Goal: Task Accomplishment & Management: Use online tool/utility

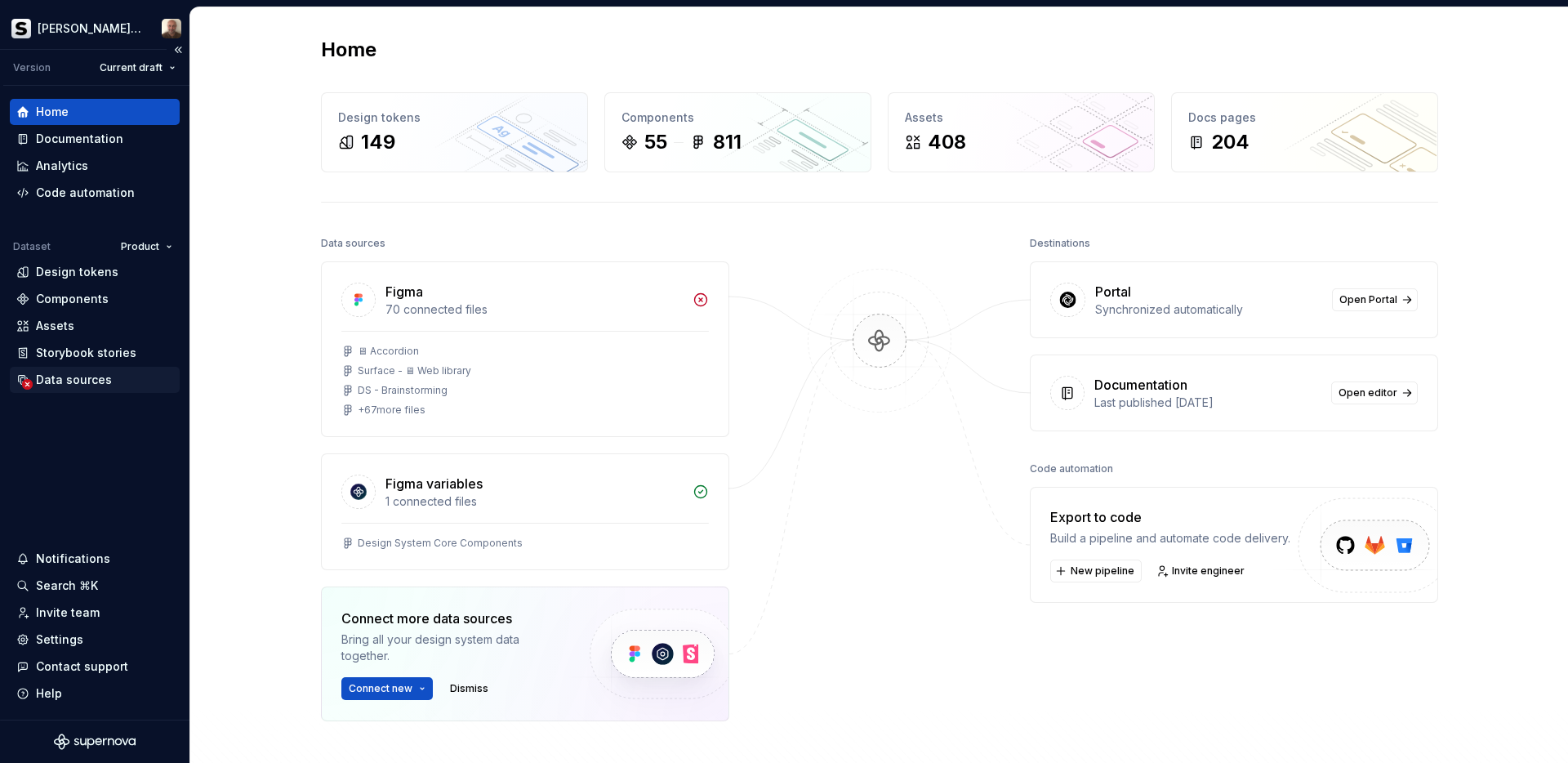
click at [82, 376] on div "Data sources" at bounding box center [74, 380] width 76 height 17
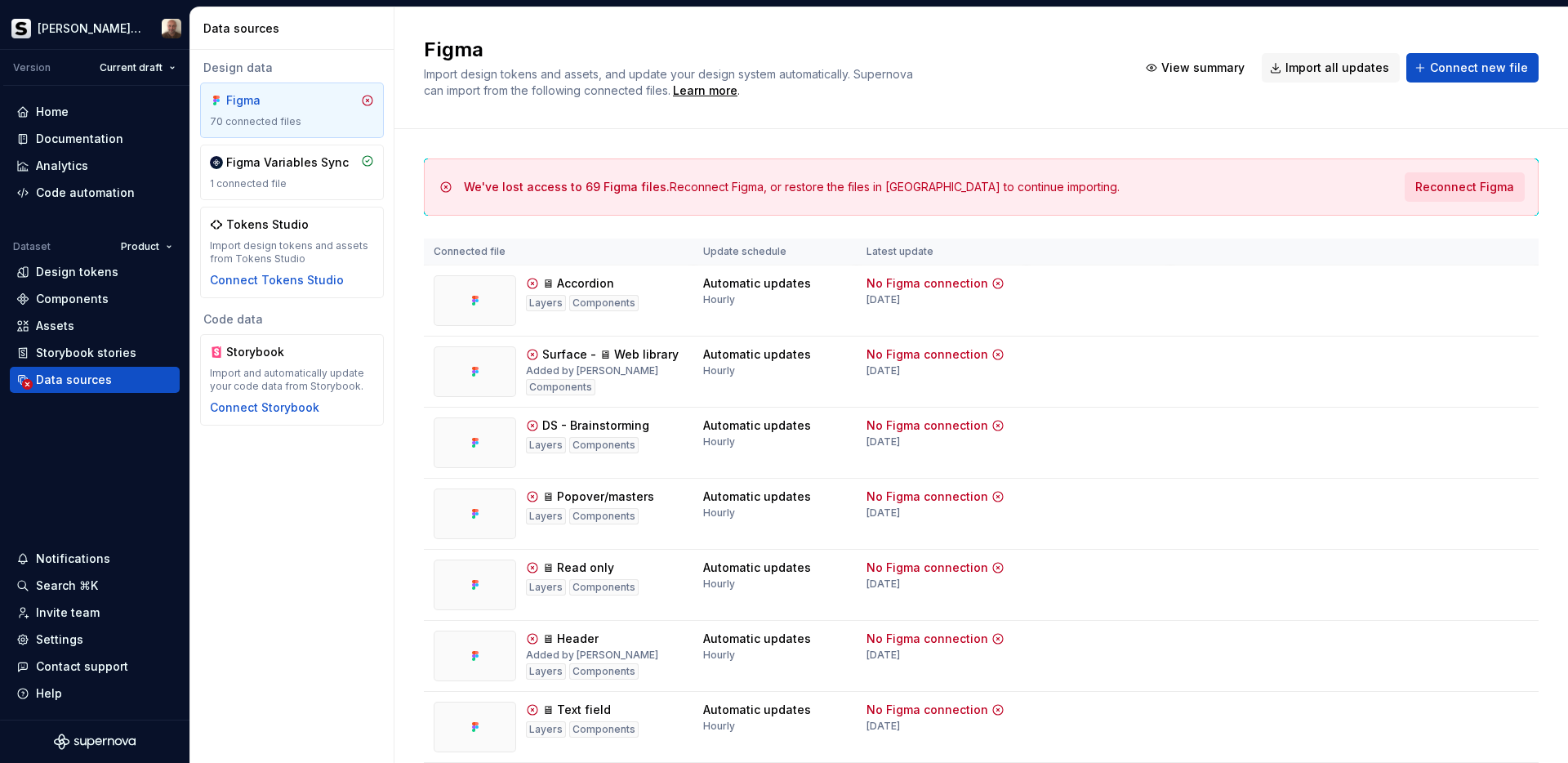
click at [1453, 188] on span "Reconnect Figma" at bounding box center [1465, 187] width 99 height 17
click at [279, 114] on div "Figma 70 connected files" at bounding box center [292, 110] width 164 height 36
click at [278, 175] on div "Figma Variables Sync 1 connected file" at bounding box center [292, 172] width 164 height 36
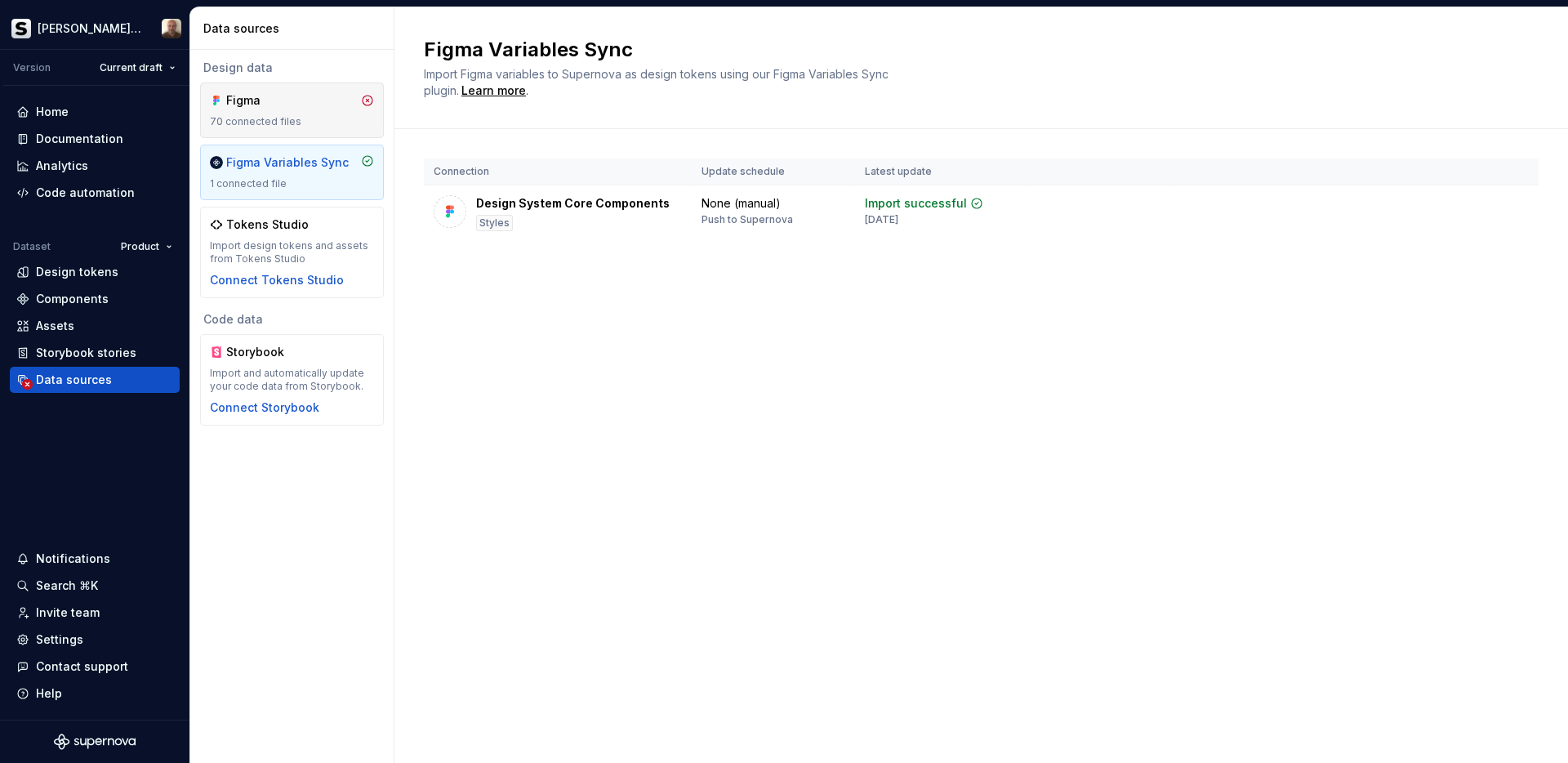
click at [283, 99] on div "Figma" at bounding box center [265, 100] width 79 height 17
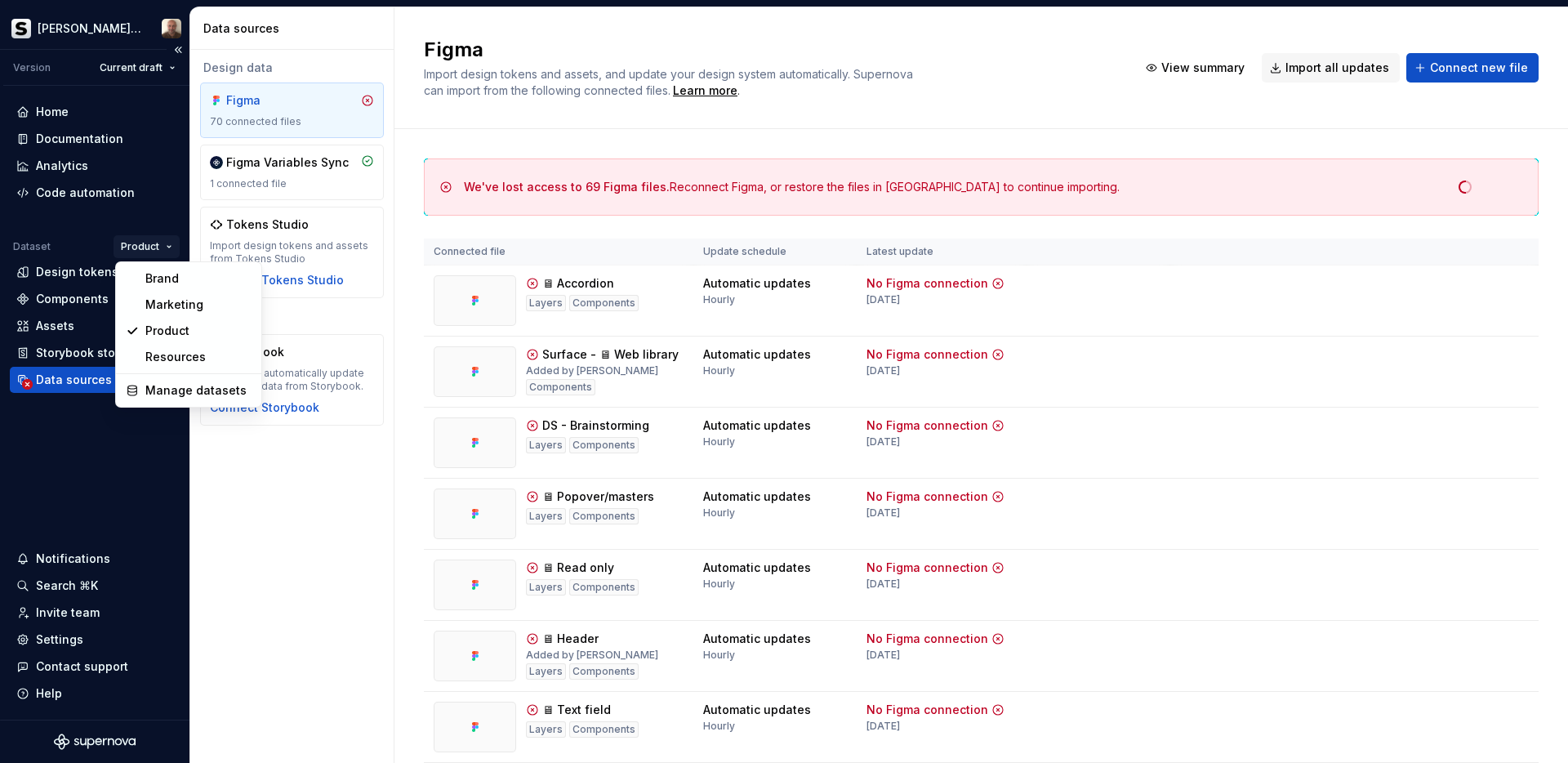
click at [157, 247] on html "[PERSON_NAME] Prisma Version Current draft Home Documentation Analytics Code au…" at bounding box center [784, 382] width 1568 height 763
click at [161, 276] on div "Brand" at bounding box center [198, 278] width 106 height 17
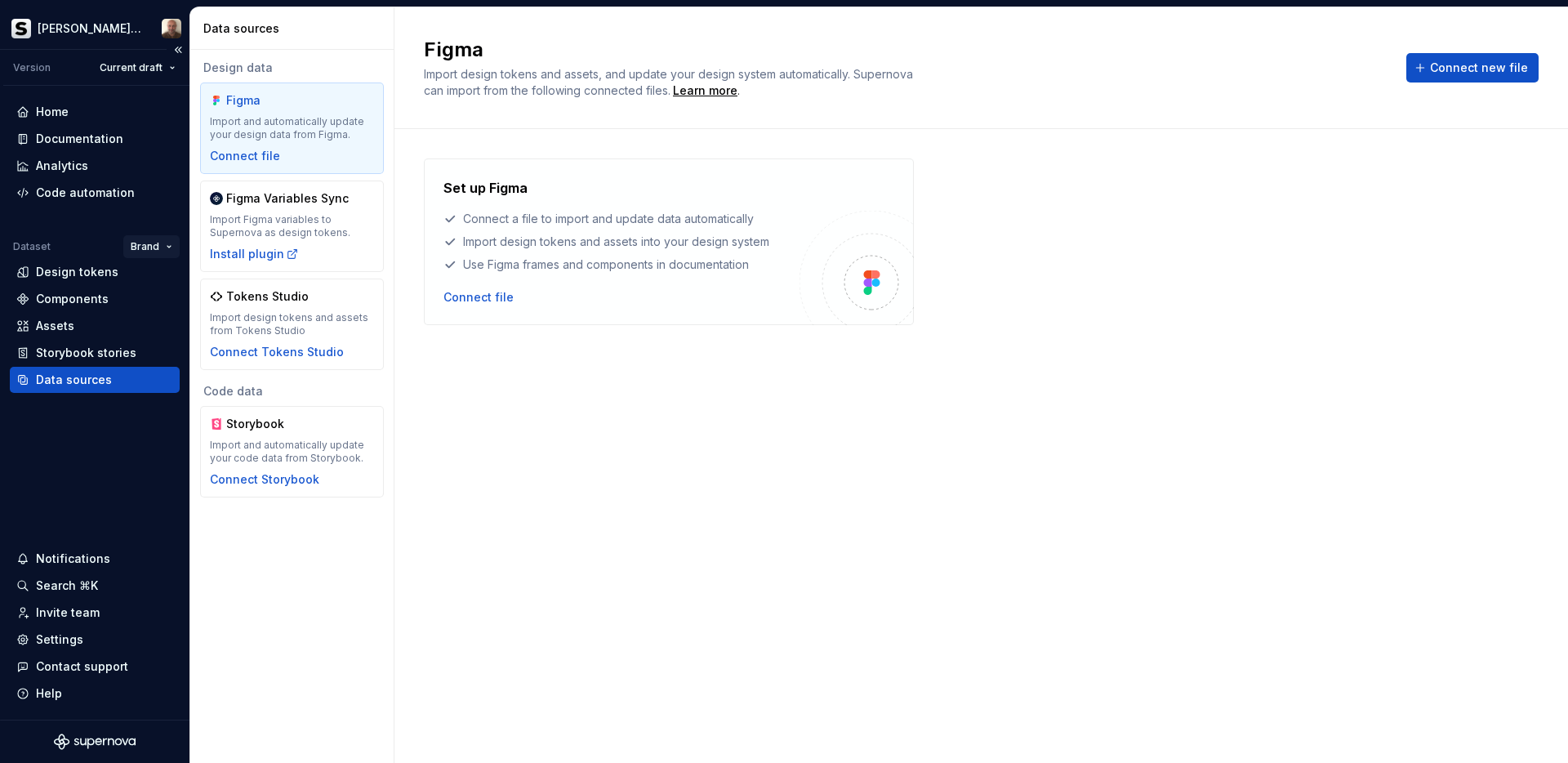
click at [160, 250] on html "[PERSON_NAME] Prisma Version Current draft Home Documentation Analytics Code au…" at bounding box center [784, 382] width 1568 height 763
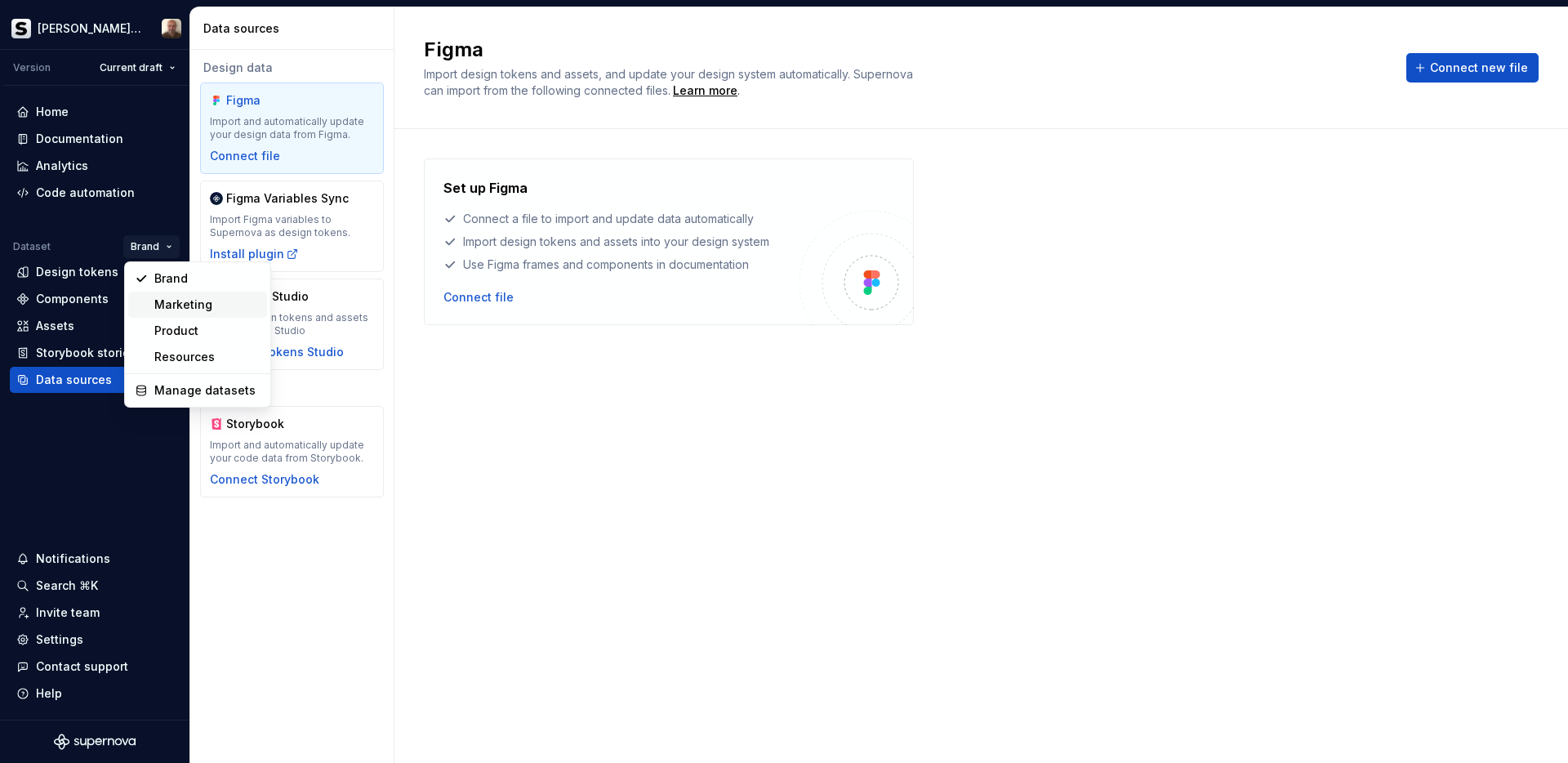
click at [164, 303] on div "Marketing" at bounding box center [207, 305] width 106 height 17
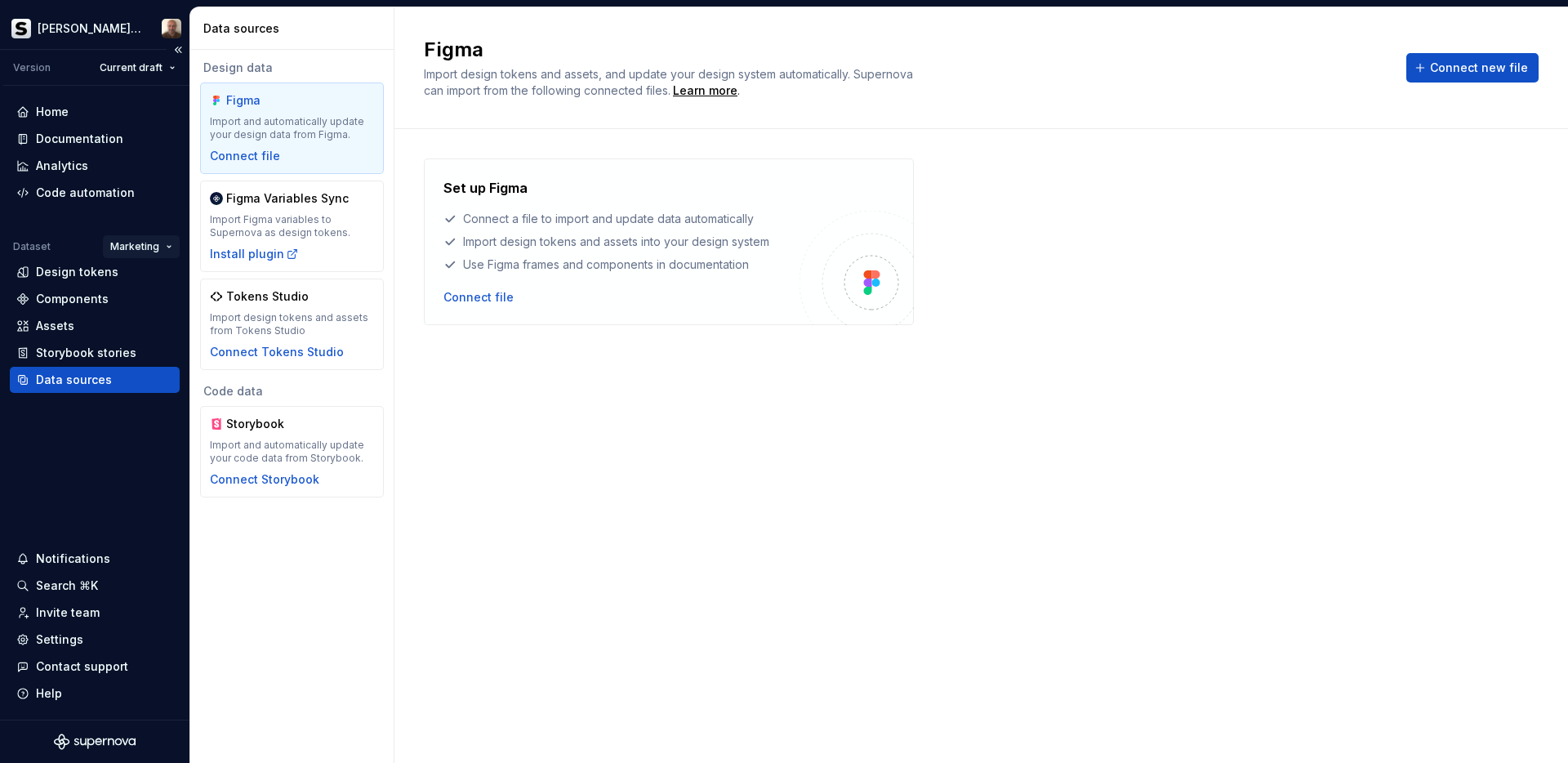
click at [160, 246] on html "[PERSON_NAME] Prisma Version Current draft Home Documentation Analytics Code au…" at bounding box center [784, 382] width 1568 height 763
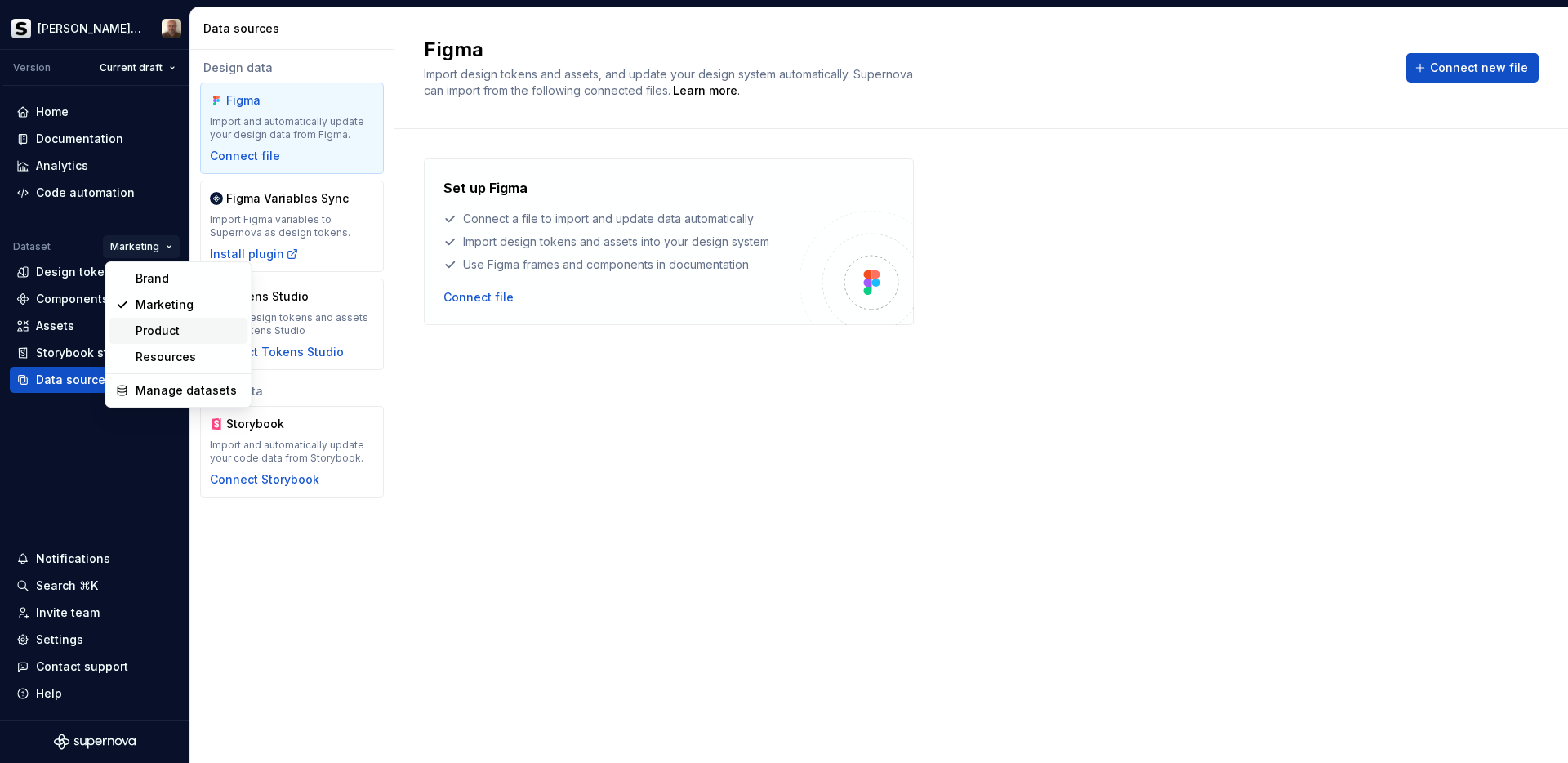
click at [153, 335] on div "Product" at bounding box center [188, 330] width 106 height 17
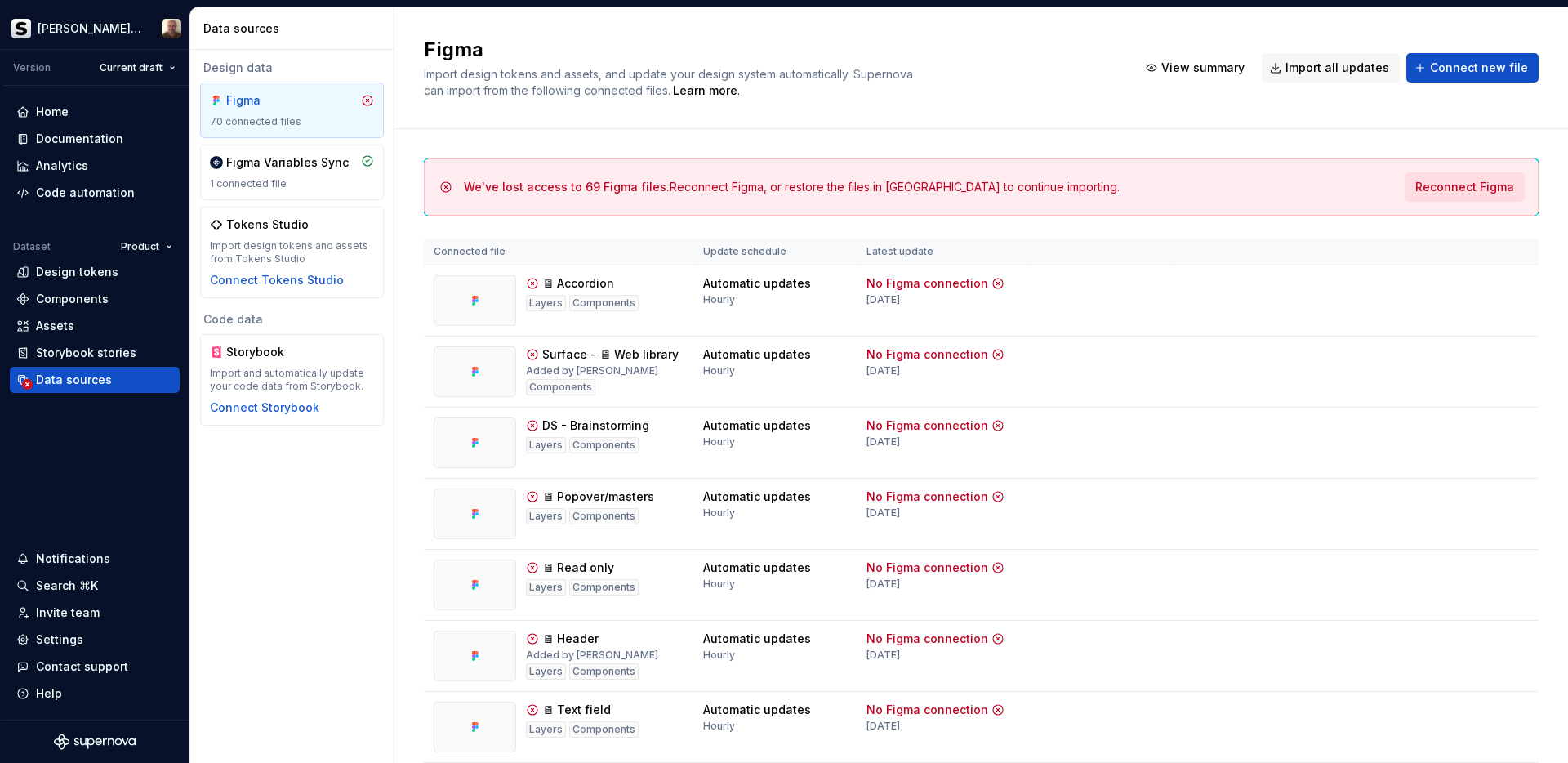
click at [1439, 183] on span "Reconnect Figma" at bounding box center [1465, 187] width 99 height 17
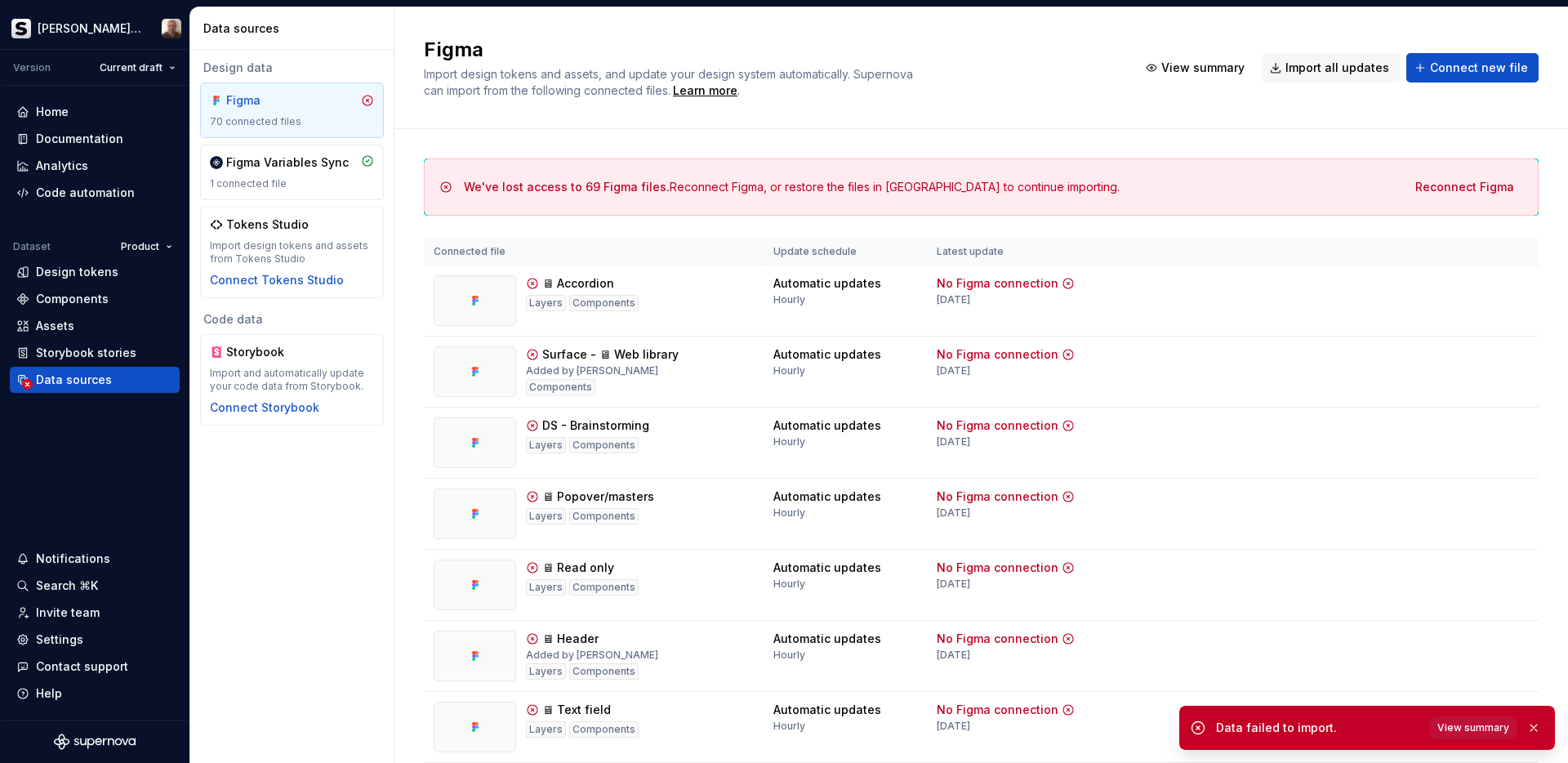
click at [1487, 728] on span "View summary" at bounding box center [1474, 727] width 72 height 13
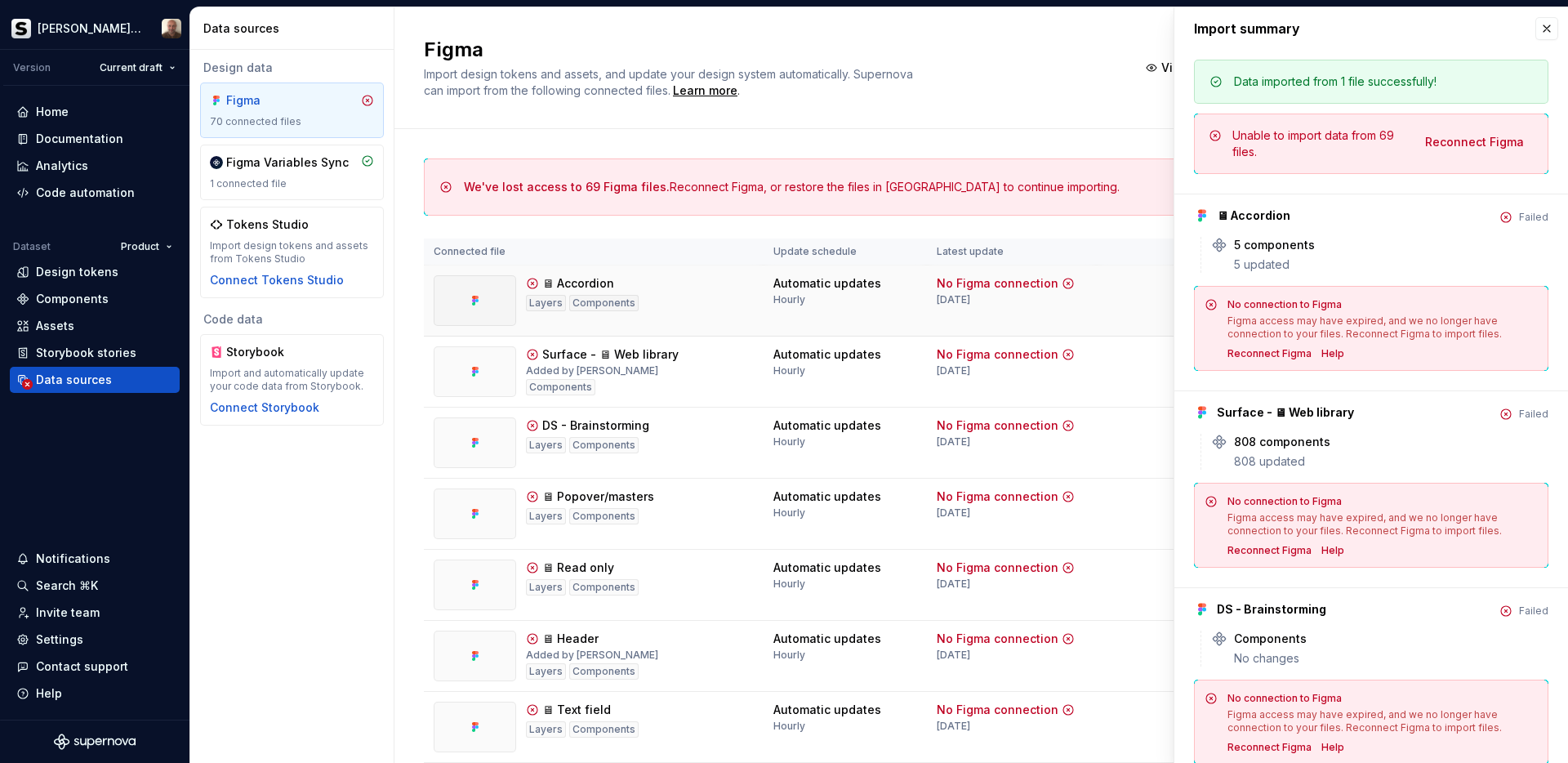
click at [1013, 306] on div "No Figma connection 3 weeks ago" at bounding box center [1006, 291] width 138 height 31
click at [1543, 30] on button "button" at bounding box center [1547, 28] width 22 height 22
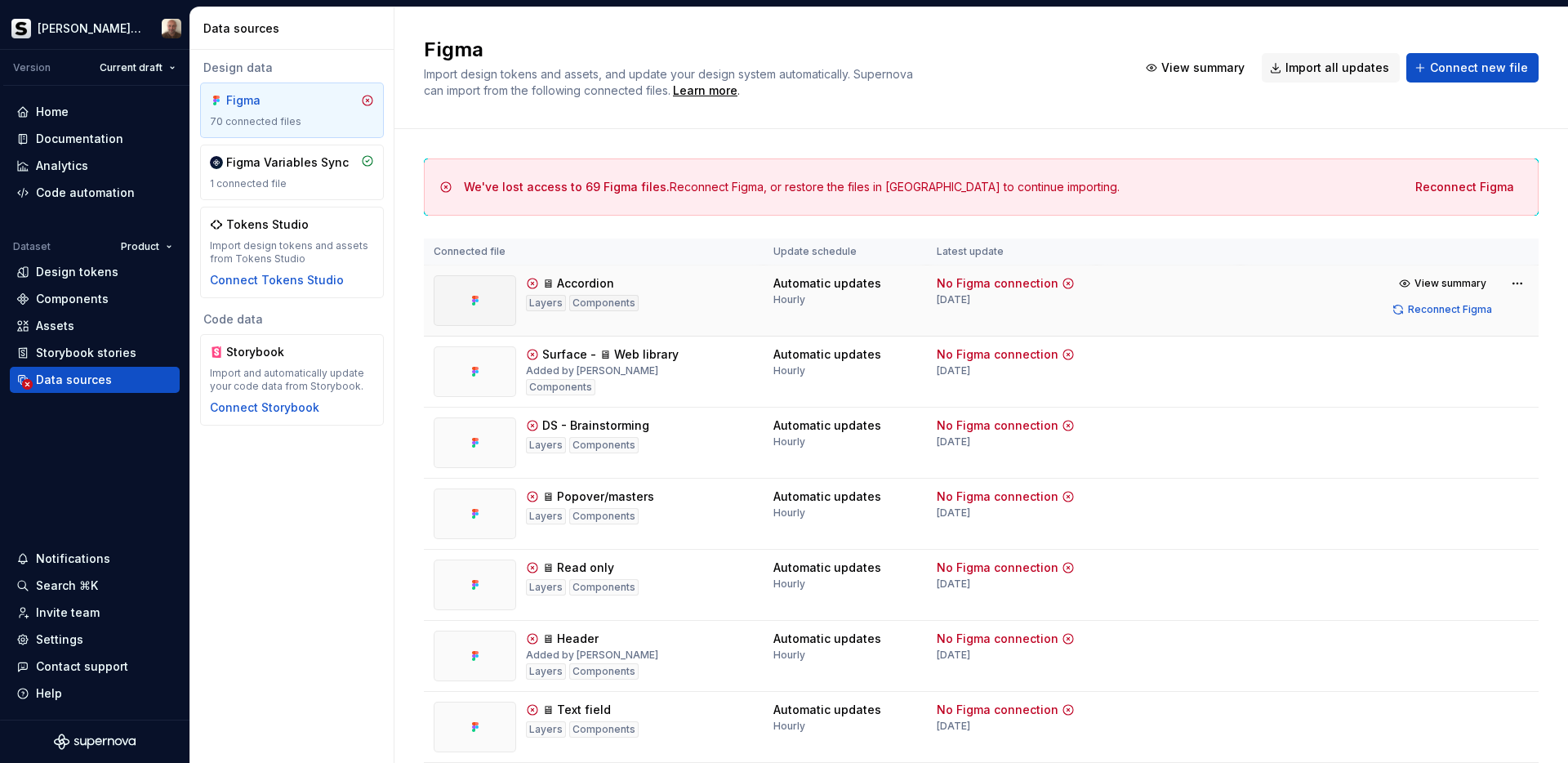
click at [672, 288] on div "🖥 Accordion Layers Components" at bounding box center [594, 301] width 320 height 51
click at [597, 303] on div "Components" at bounding box center [603, 303] width 69 height 17
click at [1421, 308] on span "Reconnect Figma" at bounding box center [1450, 309] width 84 height 13
click at [1337, 62] on span "Import all updates" at bounding box center [1337, 67] width 104 height 17
click at [1329, 71] on span "Import all updates" at bounding box center [1337, 67] width 104 height 17
